Goal: Transaction & Acquisition: Purchase product/service

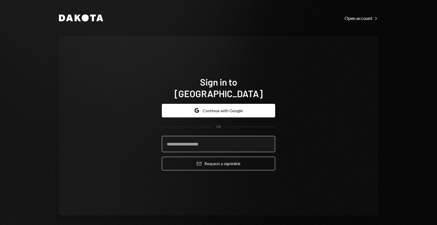
click at [172, 137] on input "email" at bounding box center [218, 144] width 113 height 16
type input "**********"
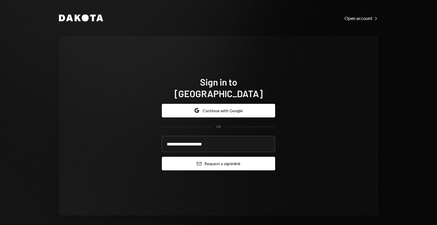
click at [217, 162] on button "Email Request a sign in link" at bounding box center [218, 164] width 113 height 14
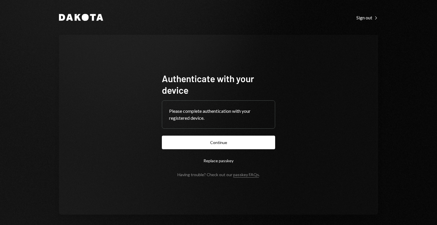
click at [244, 150] on form "Authenticate with your device Please complete authentication with your register…" at bounding box center [218, 125] width 113 height 104
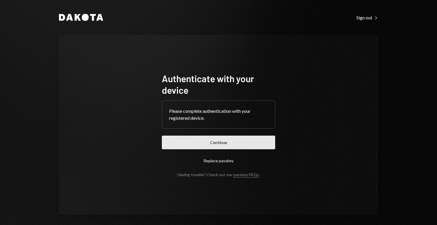
click at [237, 144] on button "Continue" at bounding box center [218, 143] width 113 height 14
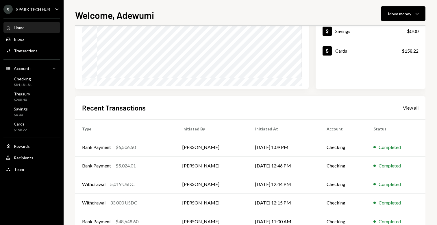
scroll to position [96, 0]
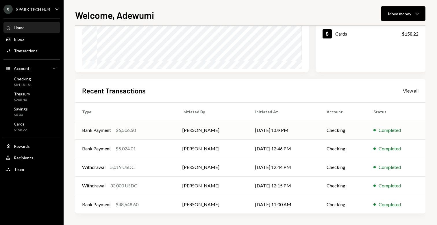
click at [304, 129] on td "[DATE] 1:09 PM" at bounding box center [283, 130] width 71 height 19
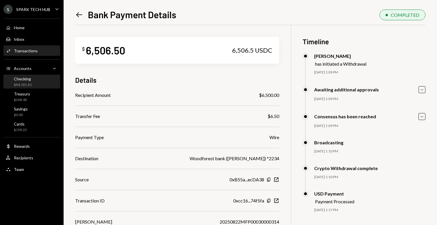
click at [37, 78] on div "Checking $84,181.81" at bounding box center [32, 81] width 52 height 11
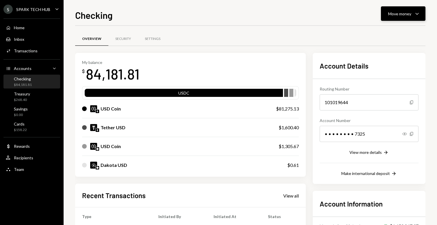
click at [410, 8] on button "Move money Caret Down" at bounding box center [403, 13] width 45 height 14
click at [390, 27] on div "Withdraw Send" at bounding box center [395, 31] width 58 height 13
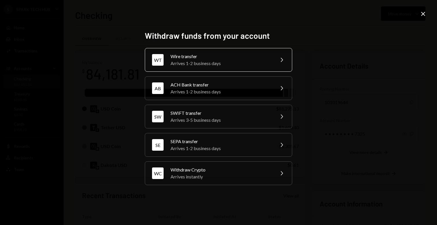
click at [202, 56] on div "Wire transfer" at bounding box center [221, 56] width 101 height 7
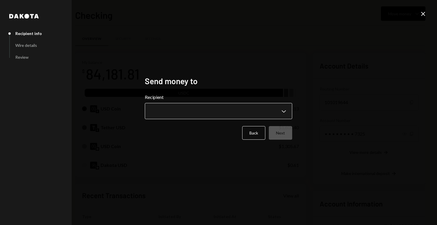
click at [200, 104] on body "S SPARK TECH HUB Caret Down Home Home Inbox Inbox Activities Transactions Accou…" at bounding box center [218, 112] width 437 height 225
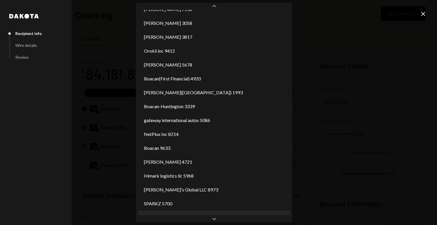
scroll to position [454, 0]
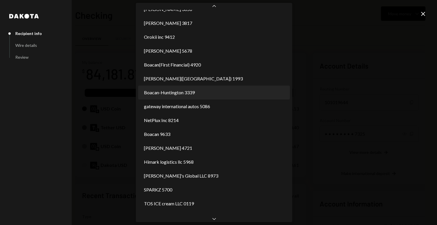
select select "**********"
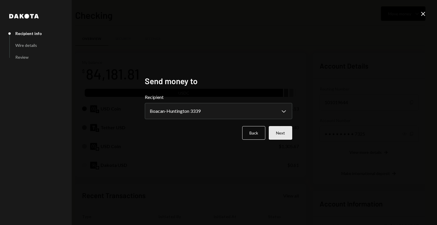
click at [286, 134] on button "Next" at bounding box center [280, 133] width 23 height 14
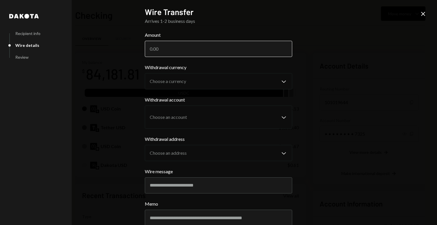
click at [208, 52] on input "Amount" at bounding box center [218, 49] width 147 height 16
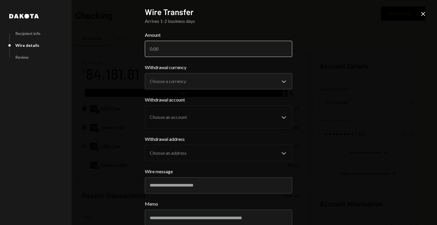
paste input "30482.60"
type input "30482.60"
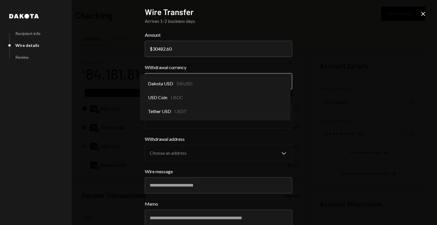
click at [198, 83] on body "S SPARK TECH HUB Caret Down Home Home Inbox Inbox Activities Transactions Accou…" at bounding box center [218, 112] width 437 height 225
select select "****"
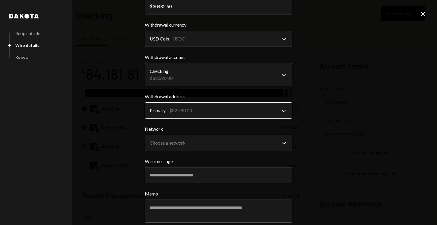
scroll to position [67, 0]
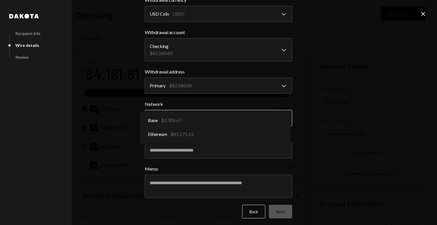
click at [206, 121] on body "S SPARK TECH HUB Caret Down Home Home Inbox Inbox Activities Transactions Accou…" at bounding box center [218, 112] width 437 height 225
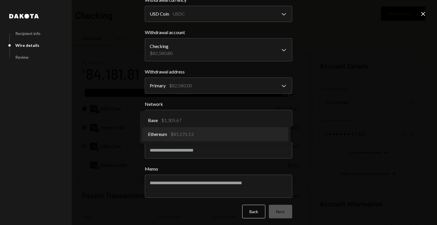
select select "**********"
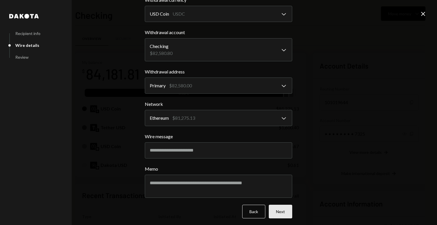
click at [285, 210] on button "Next" at bounding box center [280, 212] width 23 height 14
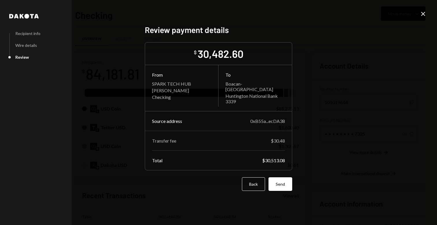
scroll to position [0, 0]
click at [282, 185] on button "Send" at bounding box center [281, 184] width 24 height 14
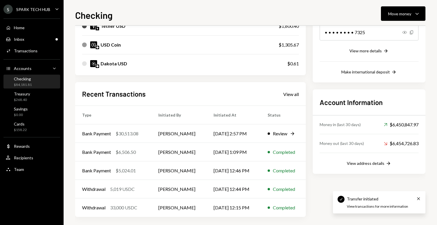
scroll to position [105, 0]
